Goal: Task Accomplishment & Management: Use online tool/utility

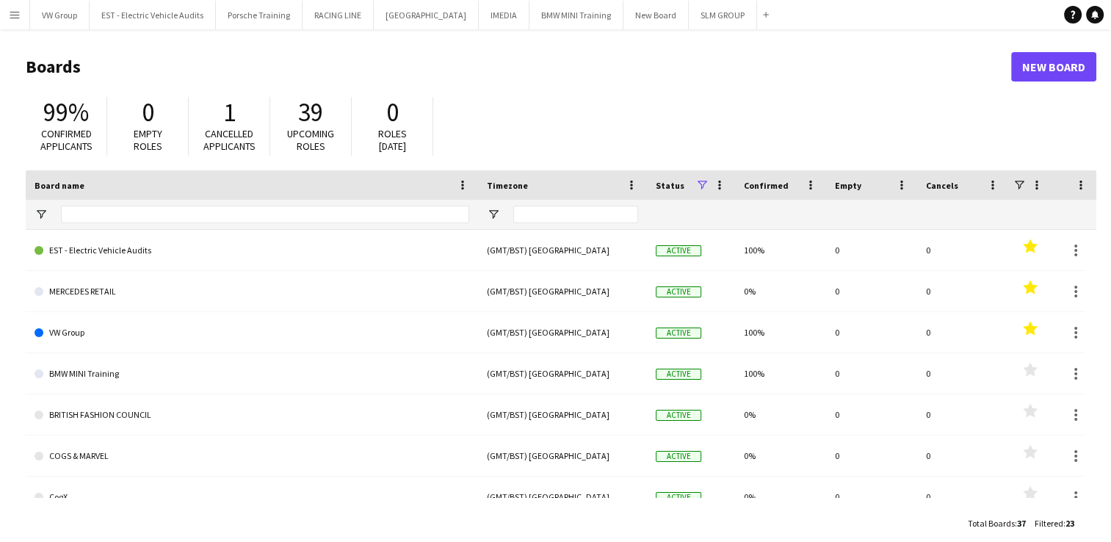
click at [10, 11] on app-icon "Menu" at bounding box center [15, 15] width 12 height 12
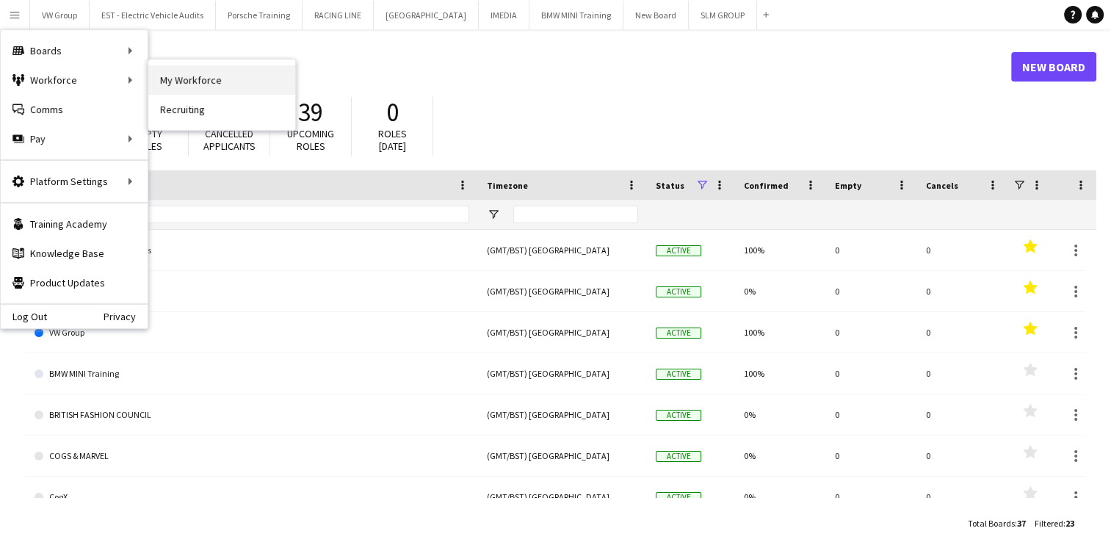
click at [167, 80] on link "My Workforce" at bounding box center [221, 79] width 147 height 29
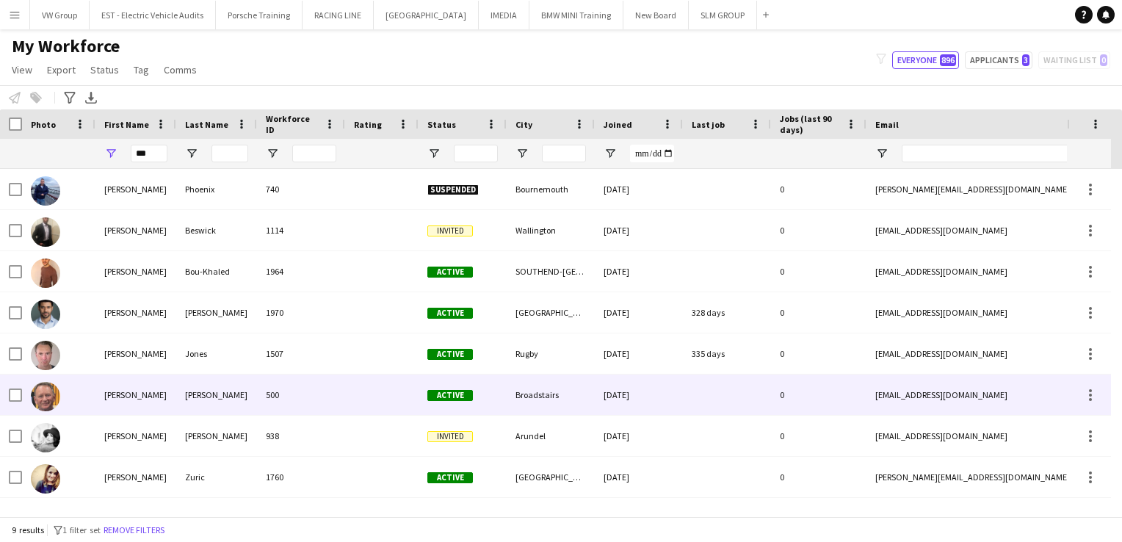
click at [126, 400] on div "[PERSON_NAME]" at bounding box center [135, 394] width 81 height 40
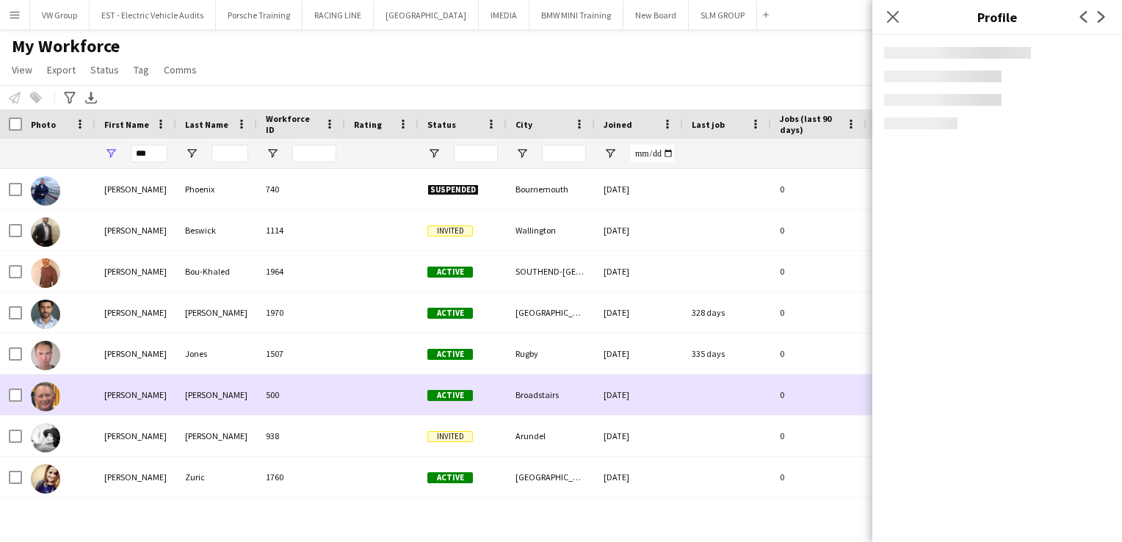
click at [126, 400] on div "[PERSON_NAME]" at bounding box center [135, 394] width 81 height 40
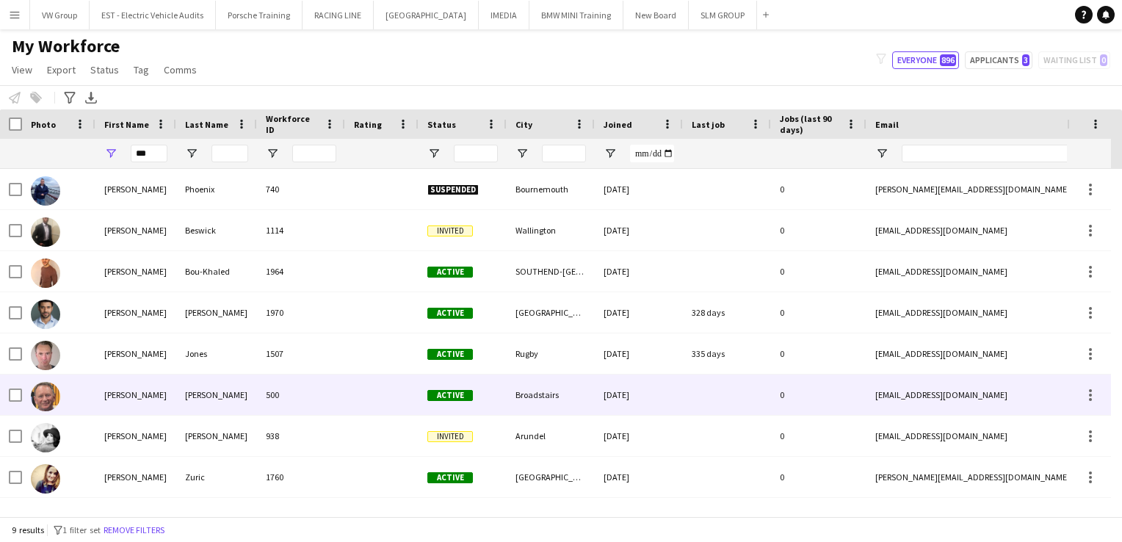
click at [126, 400] on div "[PERSON_NAME]" at bounding box center [135, 394] width 81 height 40
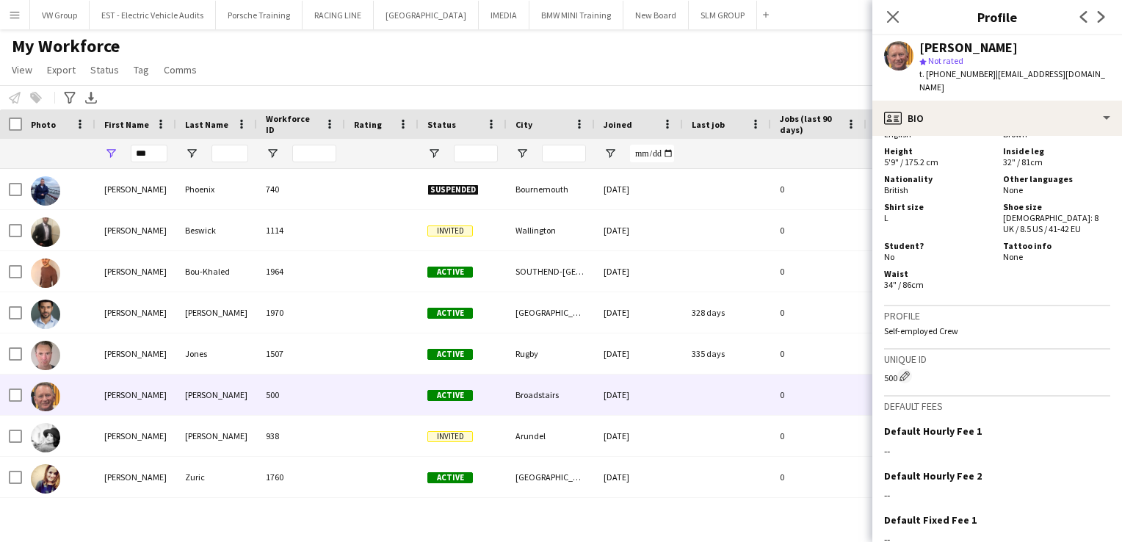
scroll to position [913, 0]
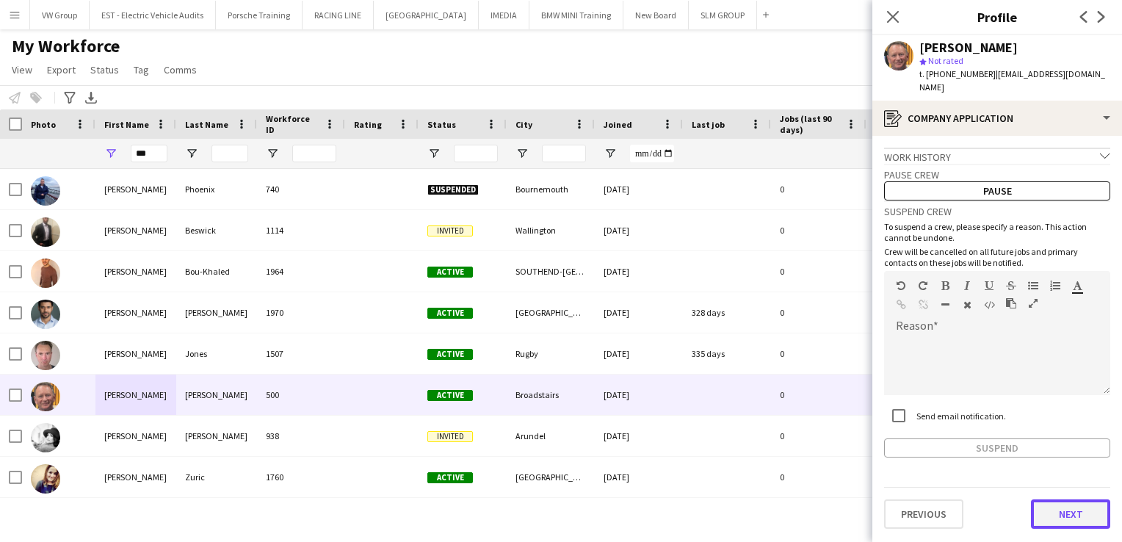
click at [1076, 507] on button "Next" at bounding box center [1070, 513] width 79 height 29
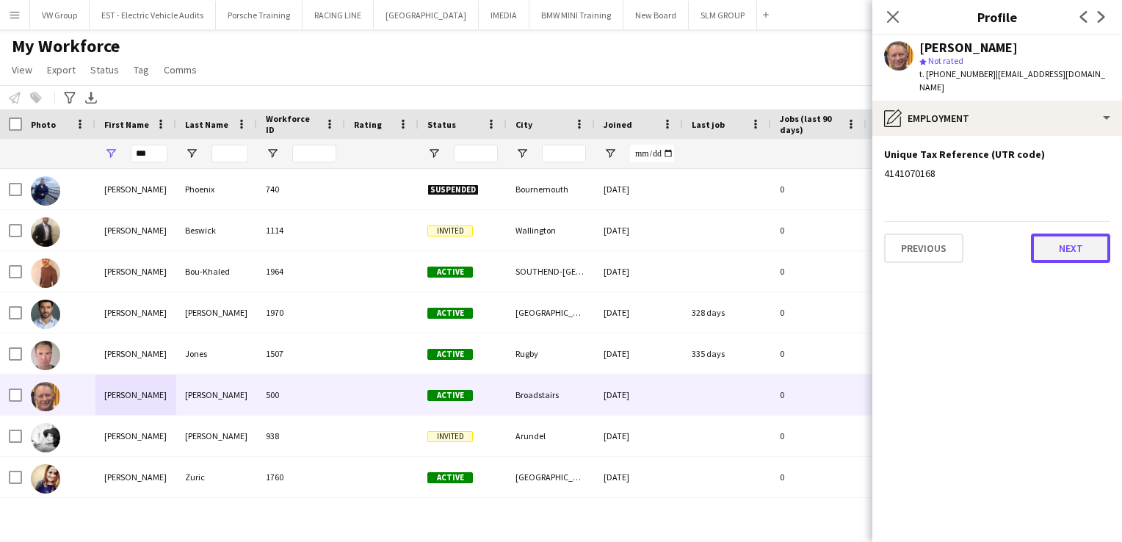
click at [1082, 236] on button "Next" at bounding box center [1070, 248] width 79 height 29
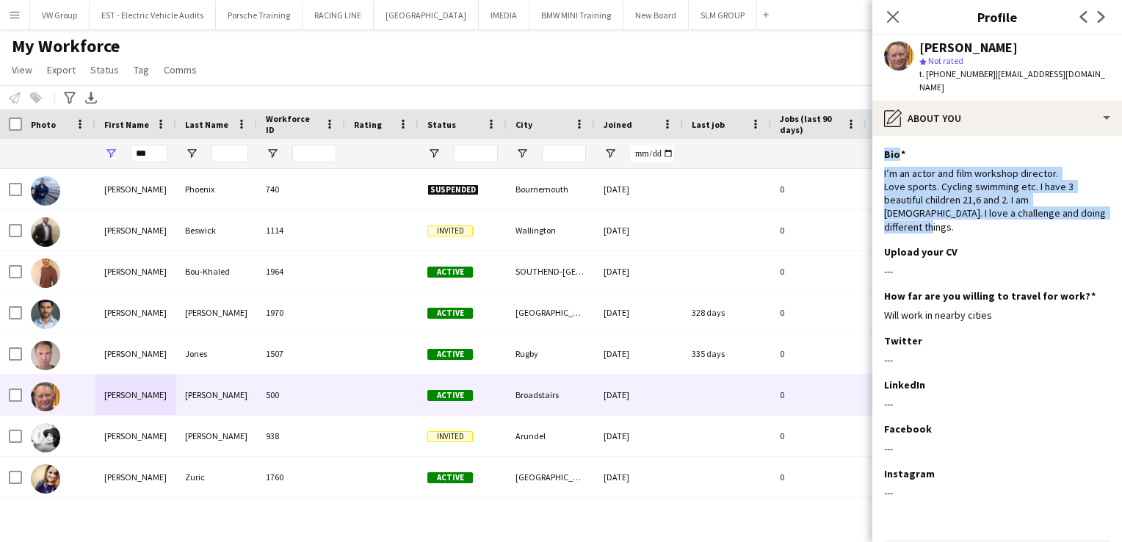
drag, startPoint x: 920, startPoint y: 211, endPoint x: 878, endPoint y: 140, distance: 82.6
click at [878, 140] on app-section-data-types "Bio Edit this field I’m an actor and film workshop director. Love sports. Cycli…" at bounding box center [997, 339] width 250 height 406
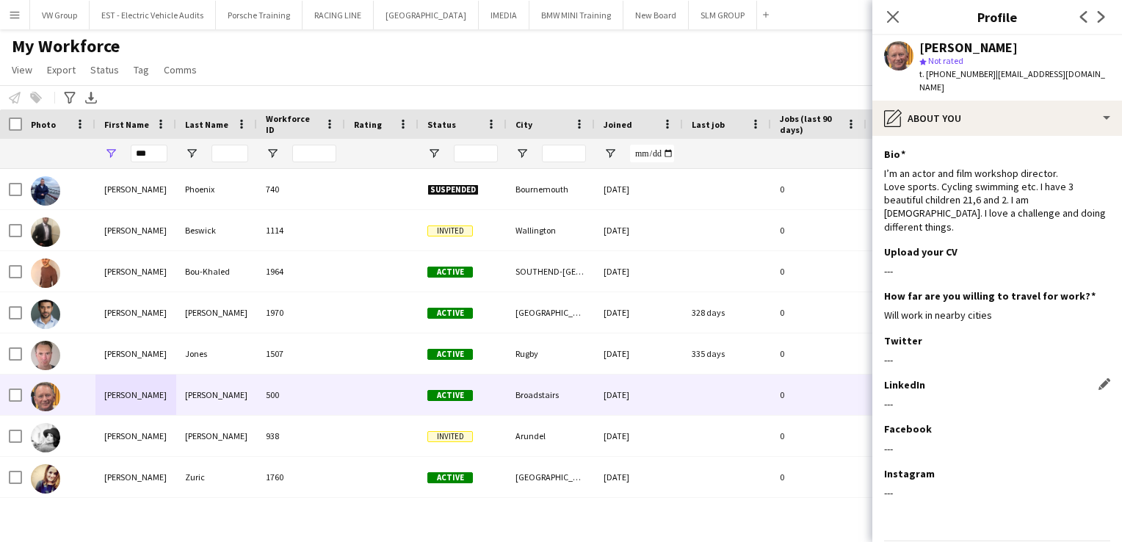
click at [990, 397] on div "---" at bounding box center [997, 403] width 226 height 13
click at [999, 308] on div "Will work in nearby cities" at bounding box center [997, 314] width 226 height 13
drag, startPoint x: 954, startPoint y: 471, endPoint x: 877, endPoint y: 138, distance: 341.3
click at [877, 138] on app-section-data-types "Bio Edit this field I’m an actor and film workshop director. Love sports. Cycli…" at bounding box center [997, 339] width 250 height 406
drag, startPoint x: 877, startPoint y: 138, endPoint x: 888, endPoint y: 166, distance: 29.7
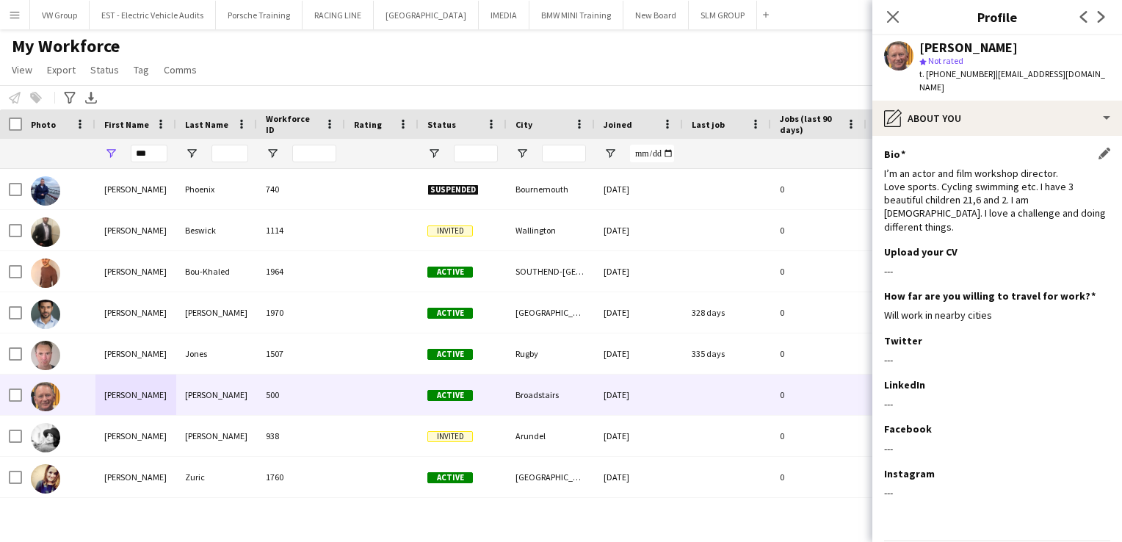
copy app-section-data-types "Bio Edit this field I’m an actor and film workshop director. Love sports. Cycli…"
click at [894, 18] on icon at bounding box center [893, 17] width 14 height 14
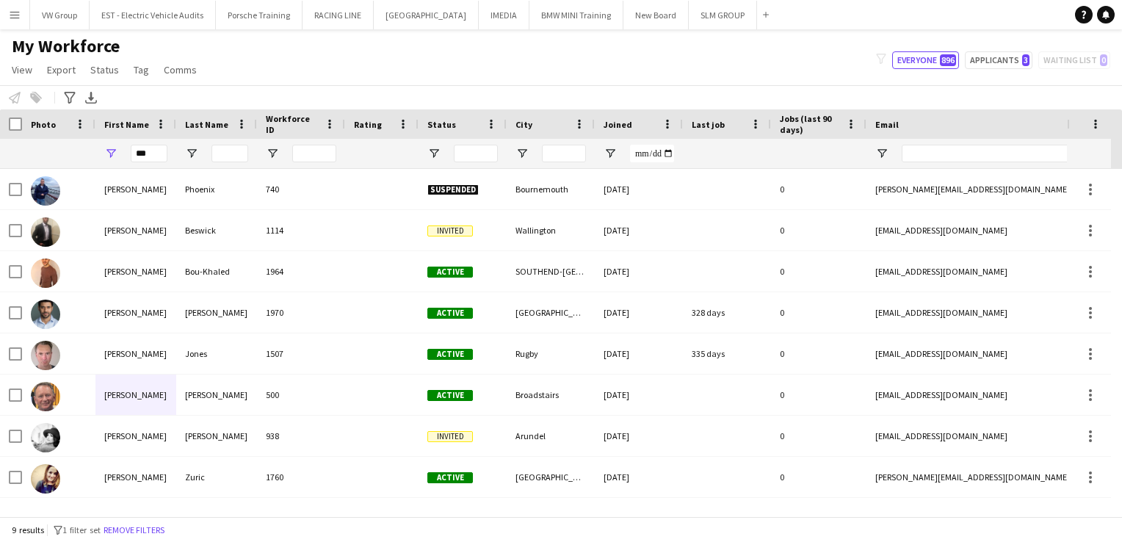
click at [14, 13] on app-icon "Menu" at bounding box center [15, 15] width 12 height 12
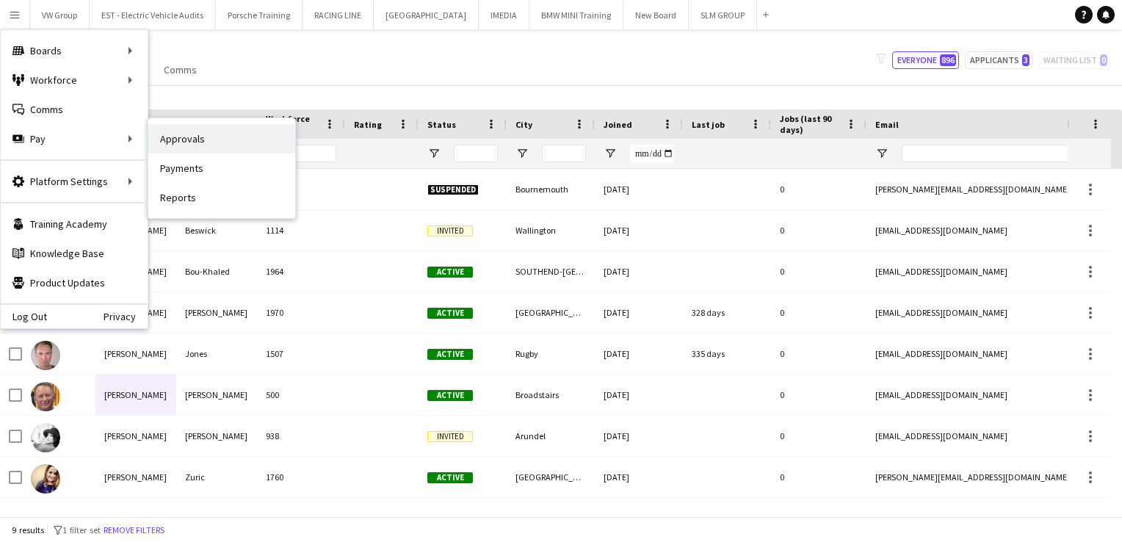
click at [179, 140] on link "Approvals" at bounding box center [221, 138] width 147 height 29
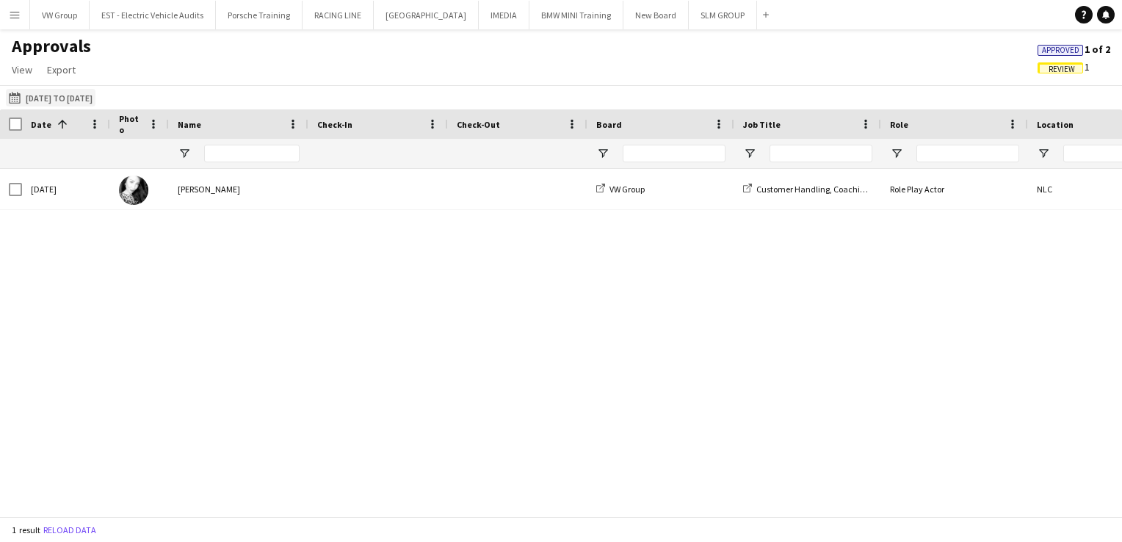
click at [95, 97] on button "[DATE] to [DATE] [DATE] to [DATE]" at bounding box center [51, 98] width 90 height 18
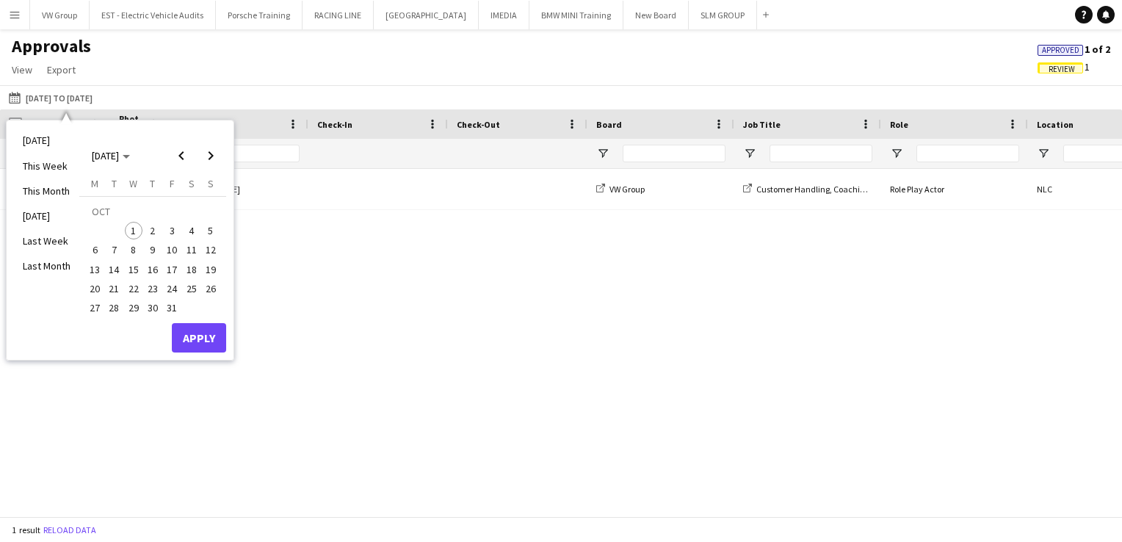
click at [202, 71] on div "Approvals View Customise view Customise filters Reset Filters Reset View Reset …" at bounding box center [561, 60] width 1122 height 50
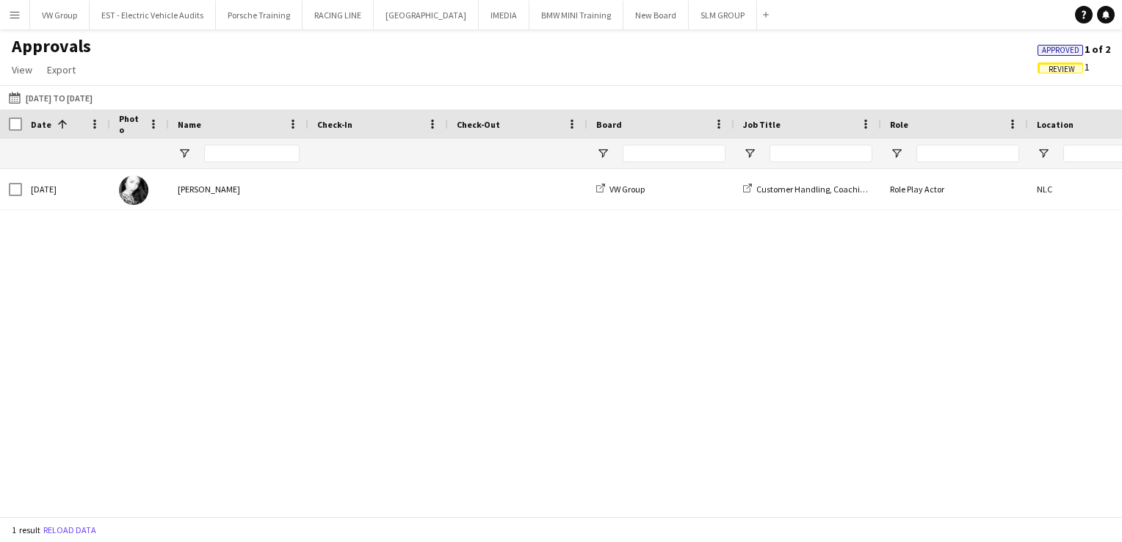
click at [188, 162] on div at bounding box center [239, 153] width 140 height 29
click at [153, 98] on div "[DATE] to [DATE] [DATE] to [DATE] [DATE] This Week This Month [DATE] Last Week …" at bounding box center [561, 97] width 1122 height 24
click at [116, 112] on div "Photo" at bounding box center [139, 123] width 59 height 29
click at [233, 14] on button "Porsche Training Close" at bounding box center [259, 15] width 87 height 29
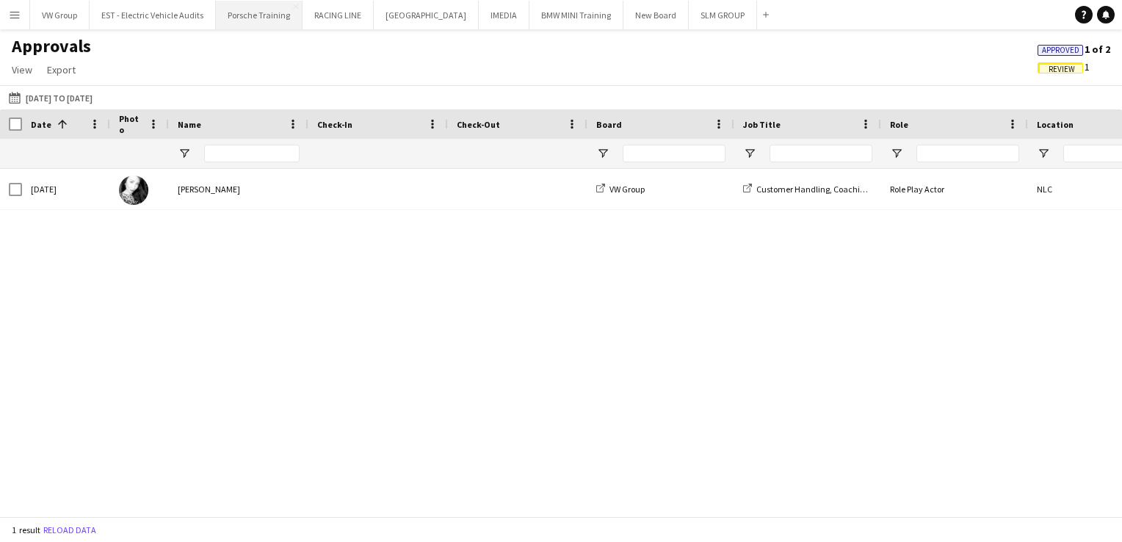
click at [233, 14] on button "Porsche Training Close" at bounding box center [259, 15] width 87 height 29
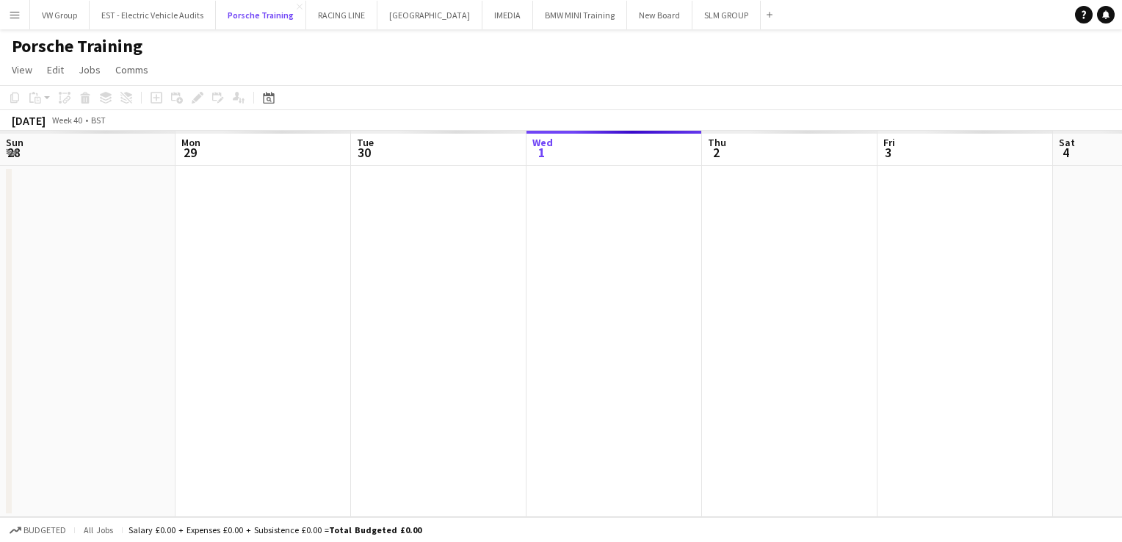
scroll to position [0, 351]
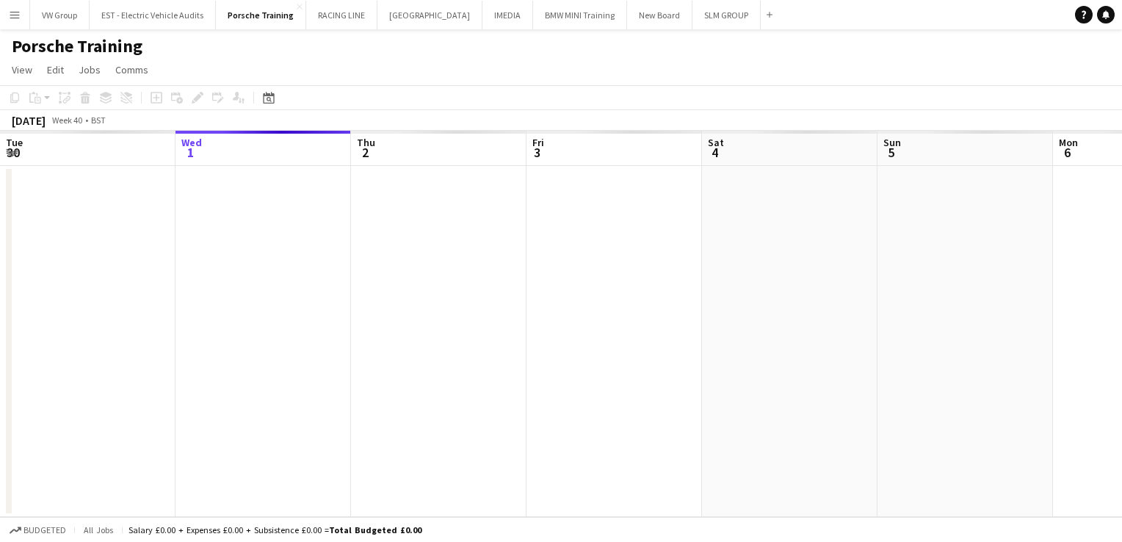
click at [344, 40] on div "Porsche Training" at bounding box center [561, 43] width 1122 height 28
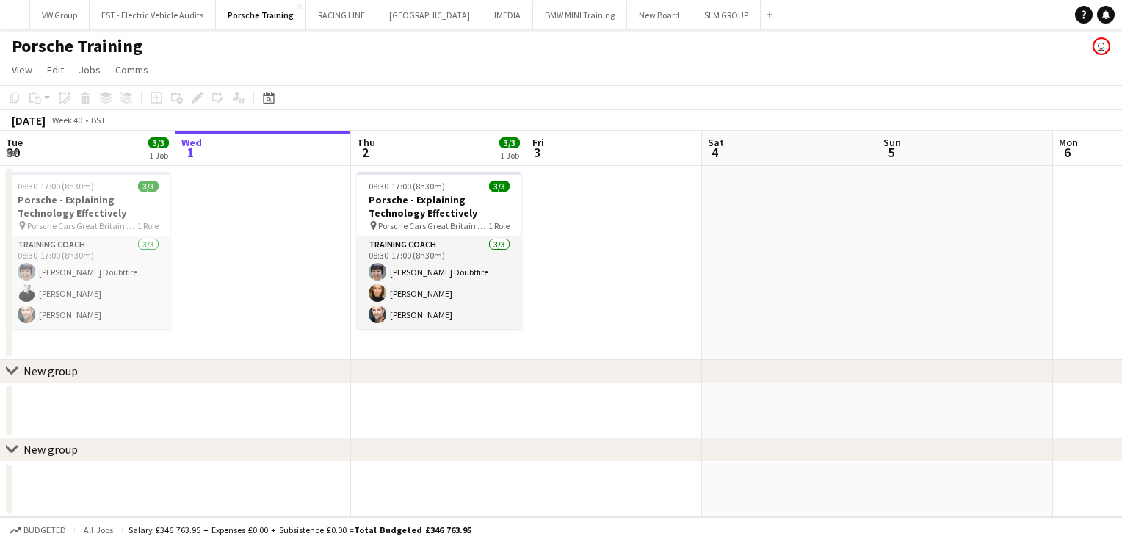
click at [435, 40] on div "Porsche Training user" at bounding box center [561, 43] width 1122 height 28
click at [389, 37] on div "Porsche Training user" at bounding box center [561, 43] width 1122 height 28
click at [388, 37] on div "Porsche Training user" at bounding box center [561, 43] width 1122 height 28
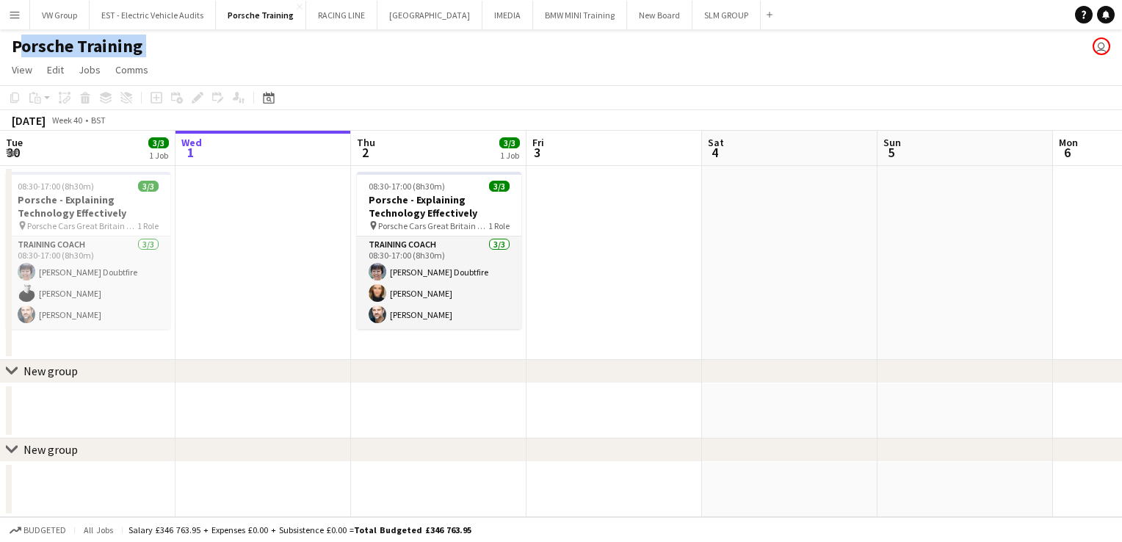
click at [388, 37] on div "Porsche Training user" at bounding box center [561, 43] width 1122 height 28
click at [386, 37] on div "Porsche Training user" at bounding box center [561, 43] width 1122 height 28
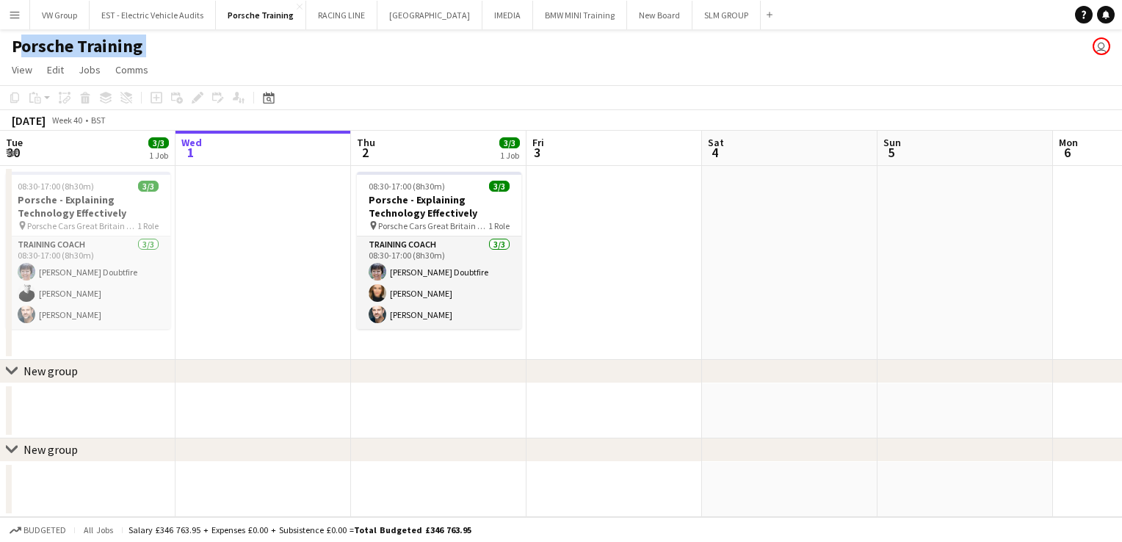
drag, startPoint x: 386, startPoint y: 37, endPoint x: 366, endPoint y: 35, distance: 19.9
click at [386, 37] on div "Porsche Training user" at bounding box center [561, 43] width 1122 height 28
drag, startPoint x: 366, startPoint y: 35, endPoint x: 275, endPoint y: 19, distance: 93.1
click at [275, 19] on button "Porsche Training Close" at bounding box center [261, 15] width 90 height 29
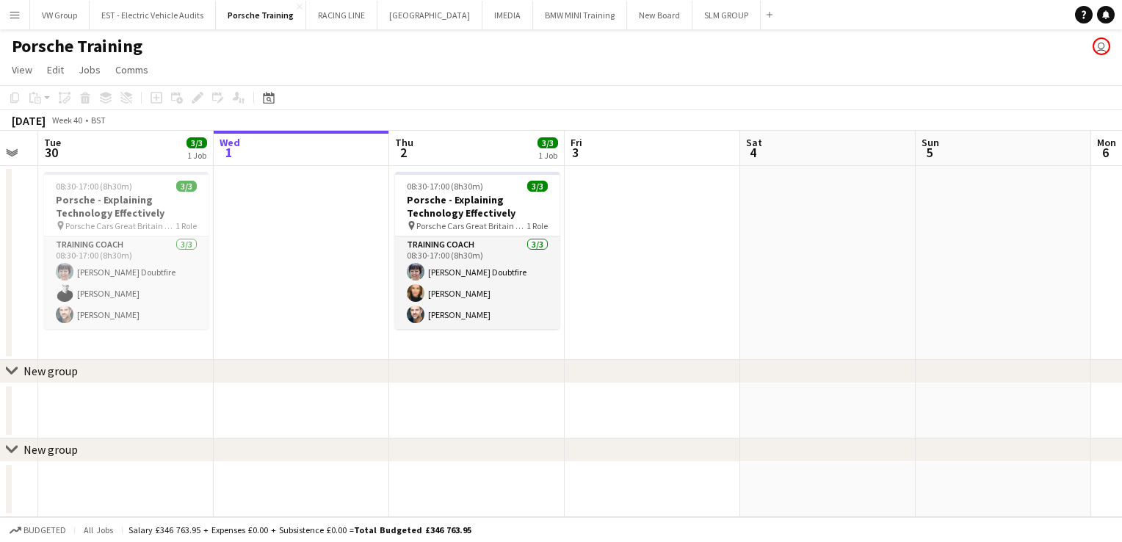
scroll to position [0, 314]
click at [316, 307] on app-calendar-viewport "Sun 28 Mon 29 Tue 30 3/3 1 Job Wed 1 Thu 2 3/3 1 Job Fri 3 Sat 4 Sun 5 Mon 6 Tu…" at bounding box center [561, 324] width 1122 height 386
click at [315, 304] on app-date-cell at bounding box center [300, 263] width 175 height 194
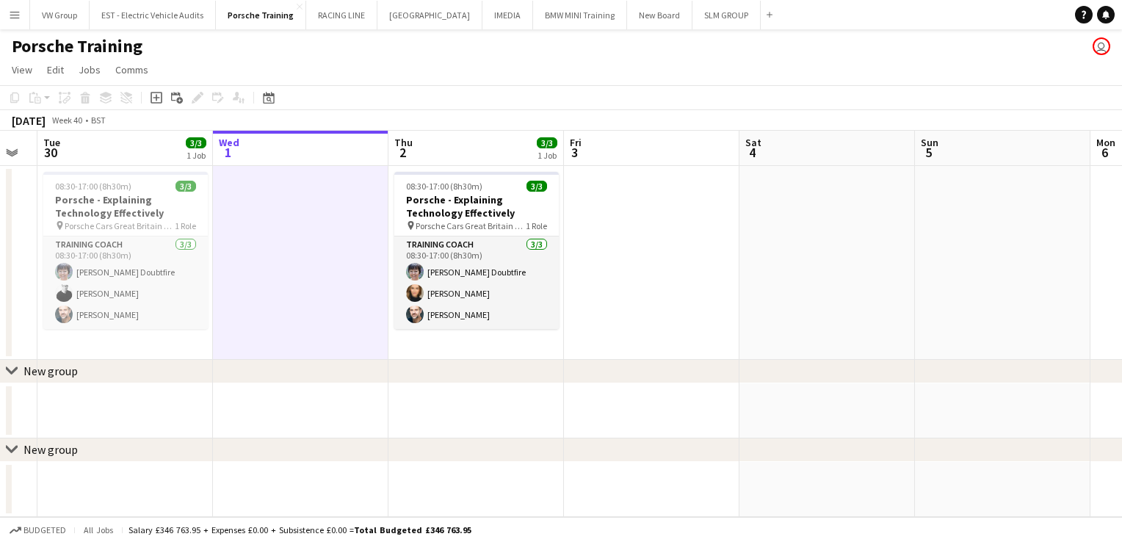
click at [15, 16] on app-icon "Menu" at bounding box center [15, 15] width 12 height 12
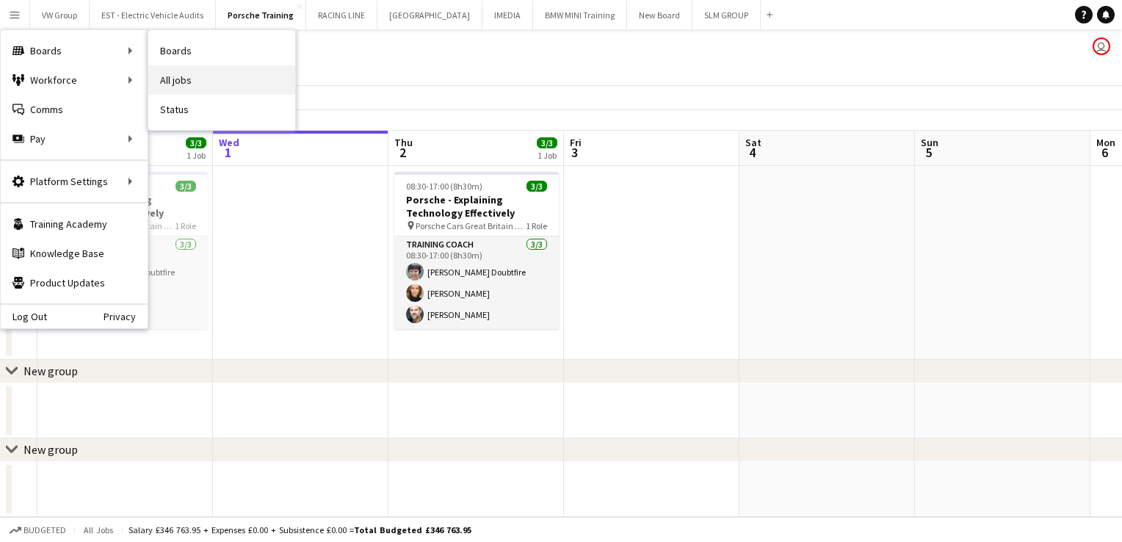
click at [185, 79] on link "All jobs" at bounding box center [221, 79] width 147 height 29
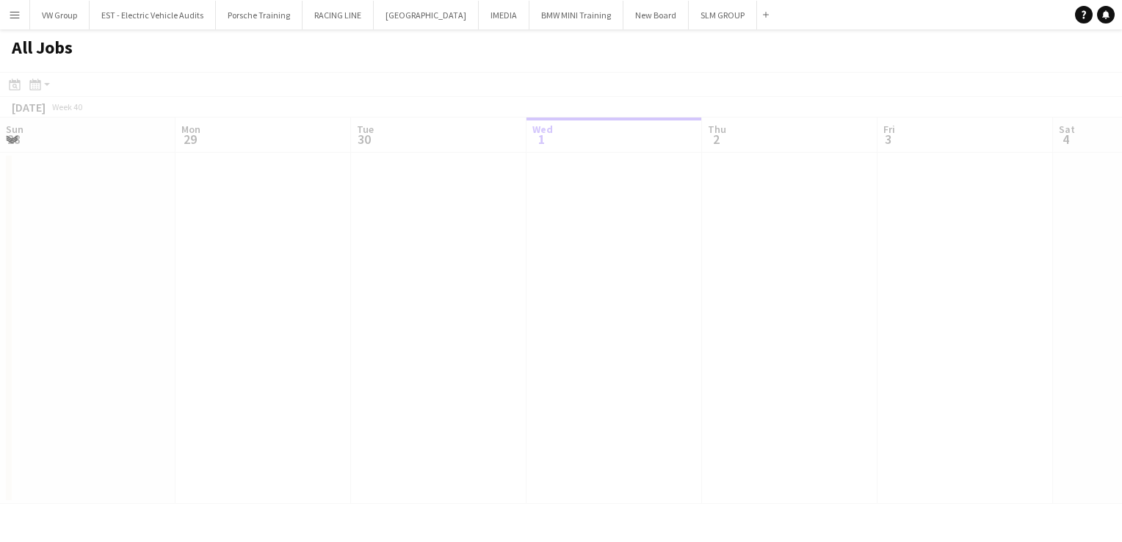
scroll to position [0, 351]
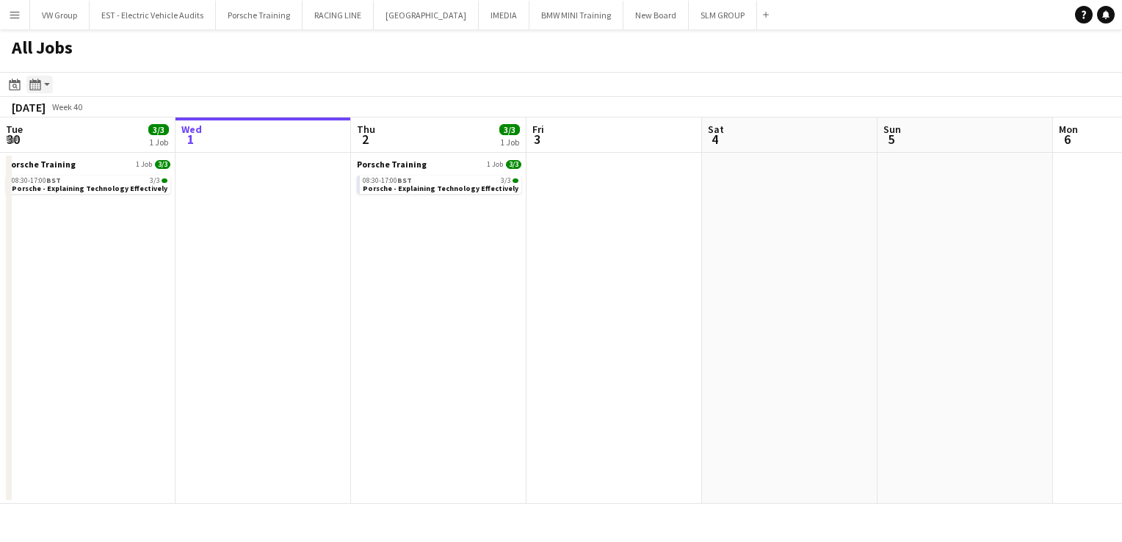
click at [35, 84] on icon at bounding box center [35, 84] width 1 height 1
click at [10, 84] on icon "Date picker" at bounding box center [15, 85] width 12 height 12
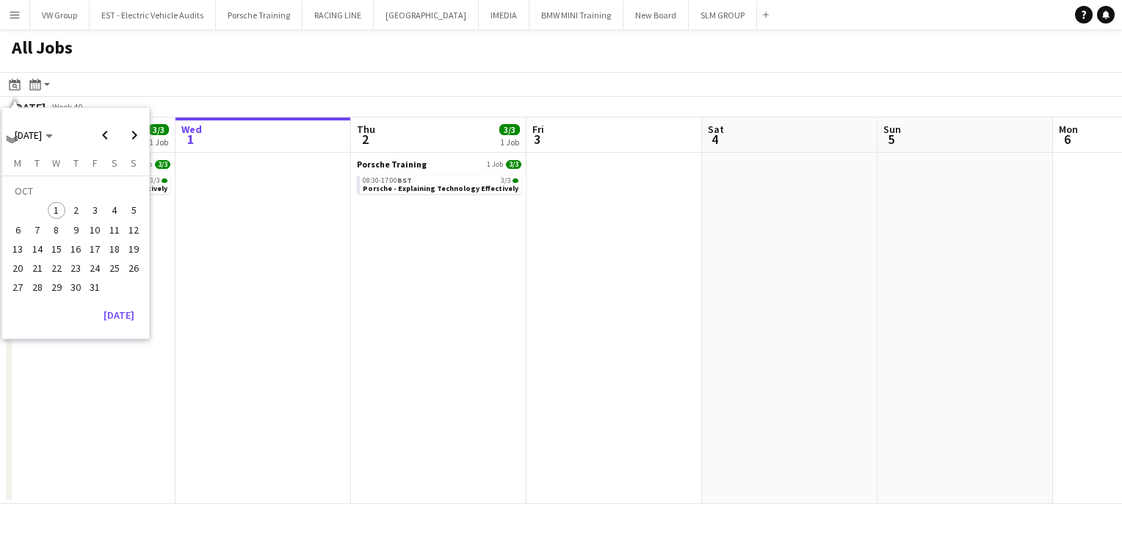
click at [56, 268] on span "22" at bounding box center [57, 268] width 18 height 18
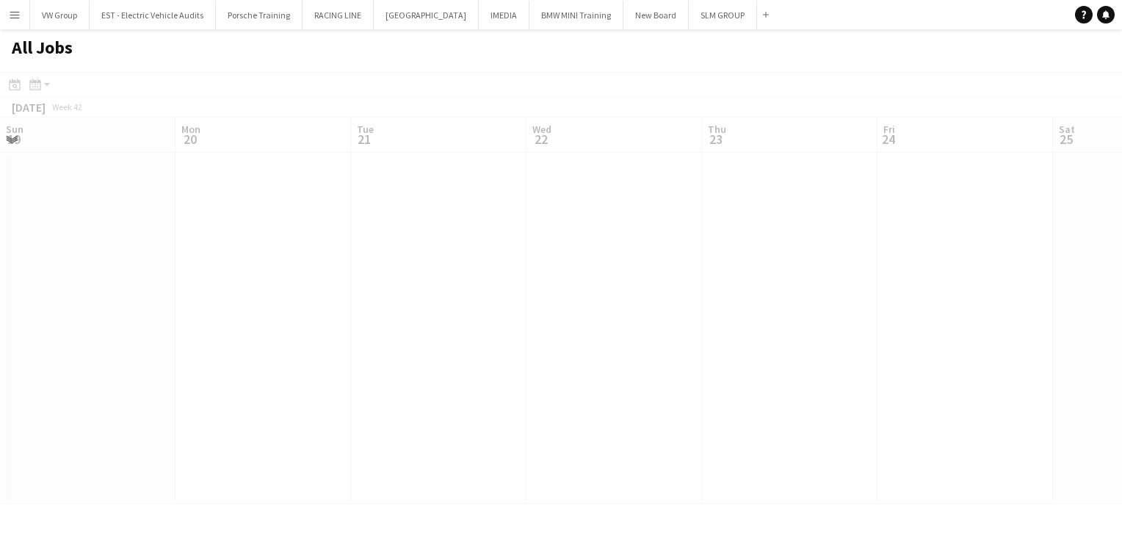
scroll to position [0, 505]
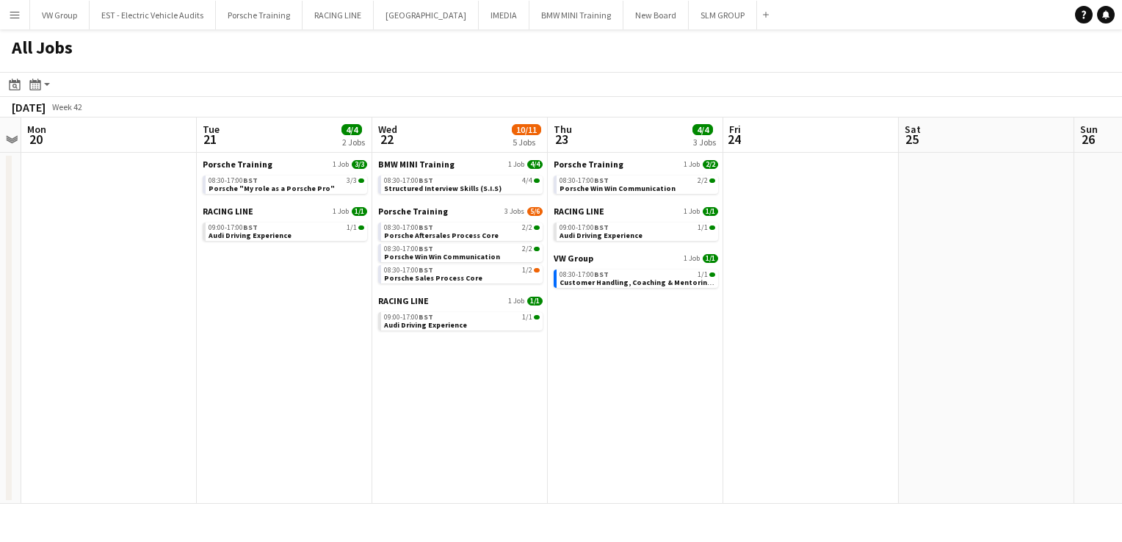
click at [335, 134] on app-all-jobs-date-header "Tue 21 4/4 2 Jobs" at bounding box center [284, 134] width 175 height 35
